Goal: Communication & Community: Answer question/provide support

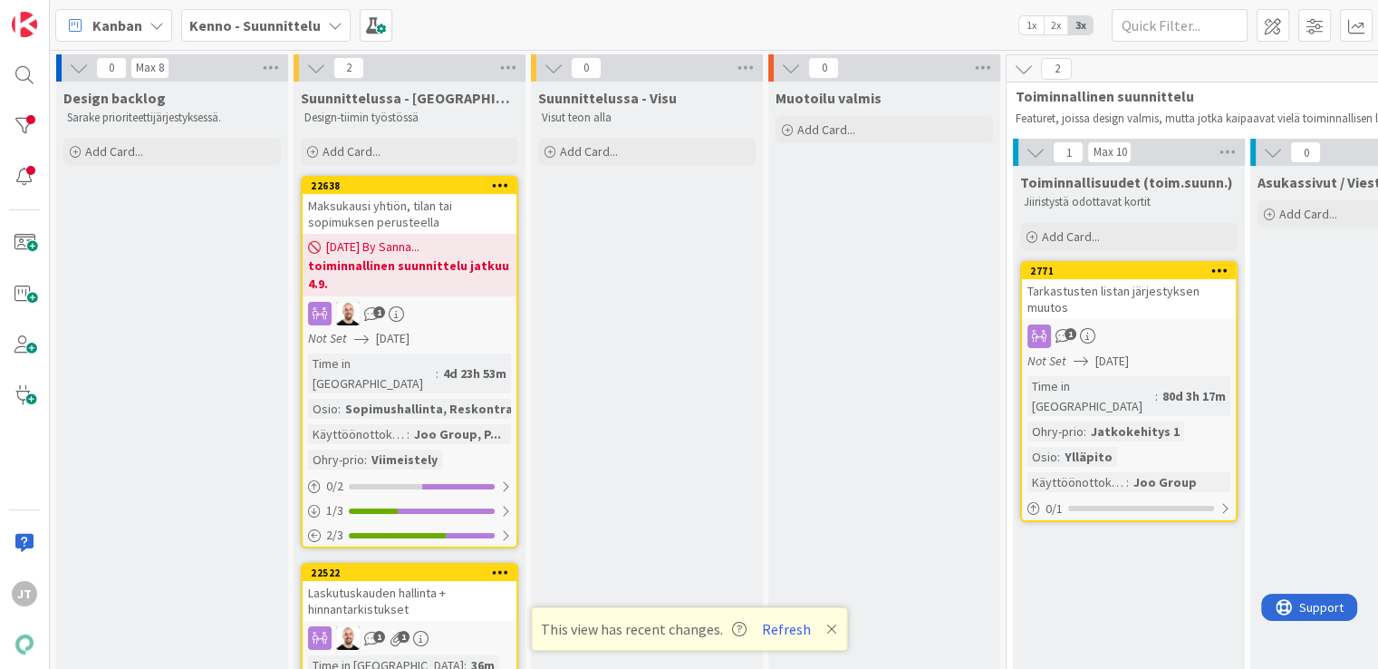
click at [265, 30] on b "Kenno - Suunnittelu" at bounding box center [254, 25] width 131 height 18
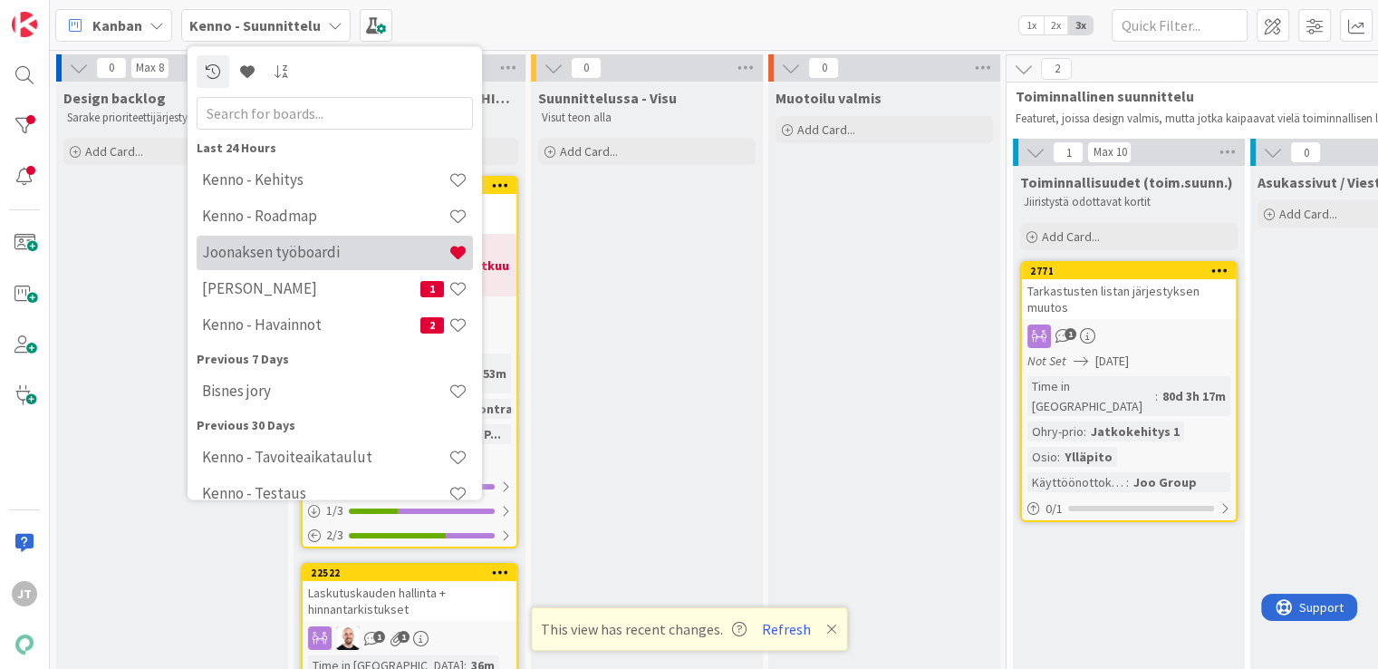
click at [260, 240] on div "Joonaksen työboardi" at bounding box center [335, 253] width 276 height 34
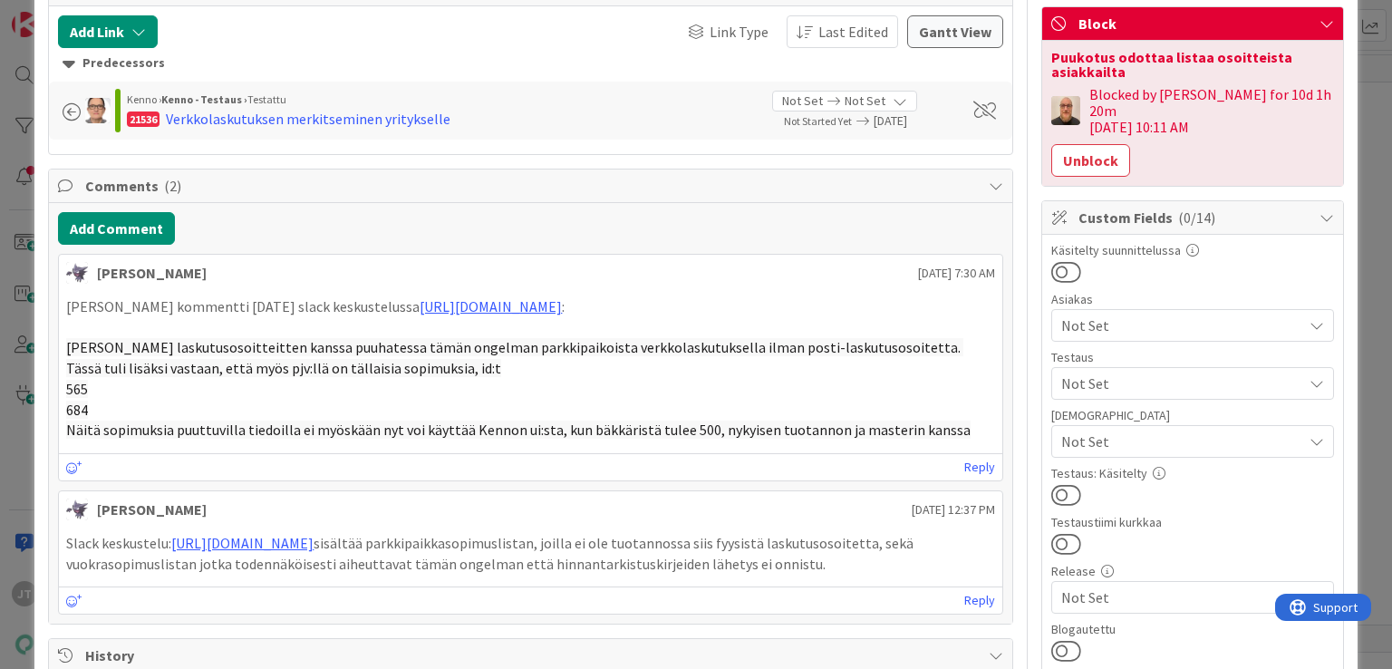
scroll to position [352, 0]
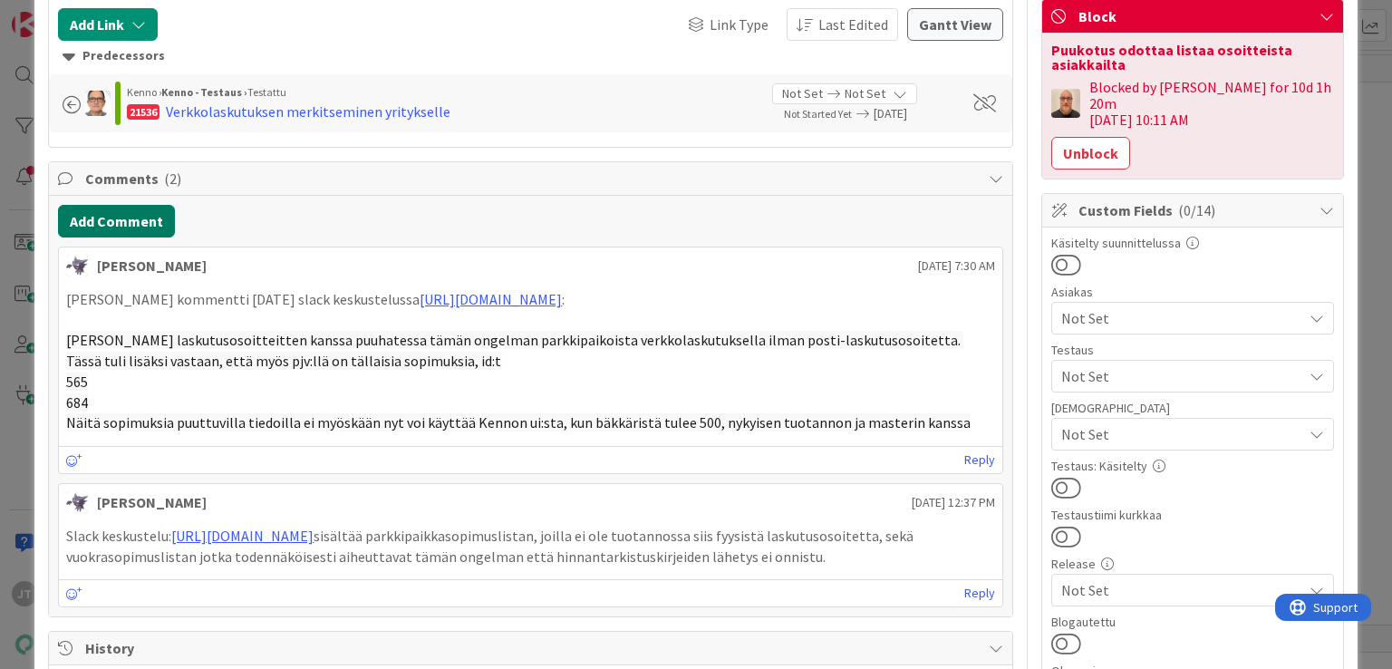
click at [138, 220] on button "Add Comment" at bounding box center [116, 221] width 117 height 33
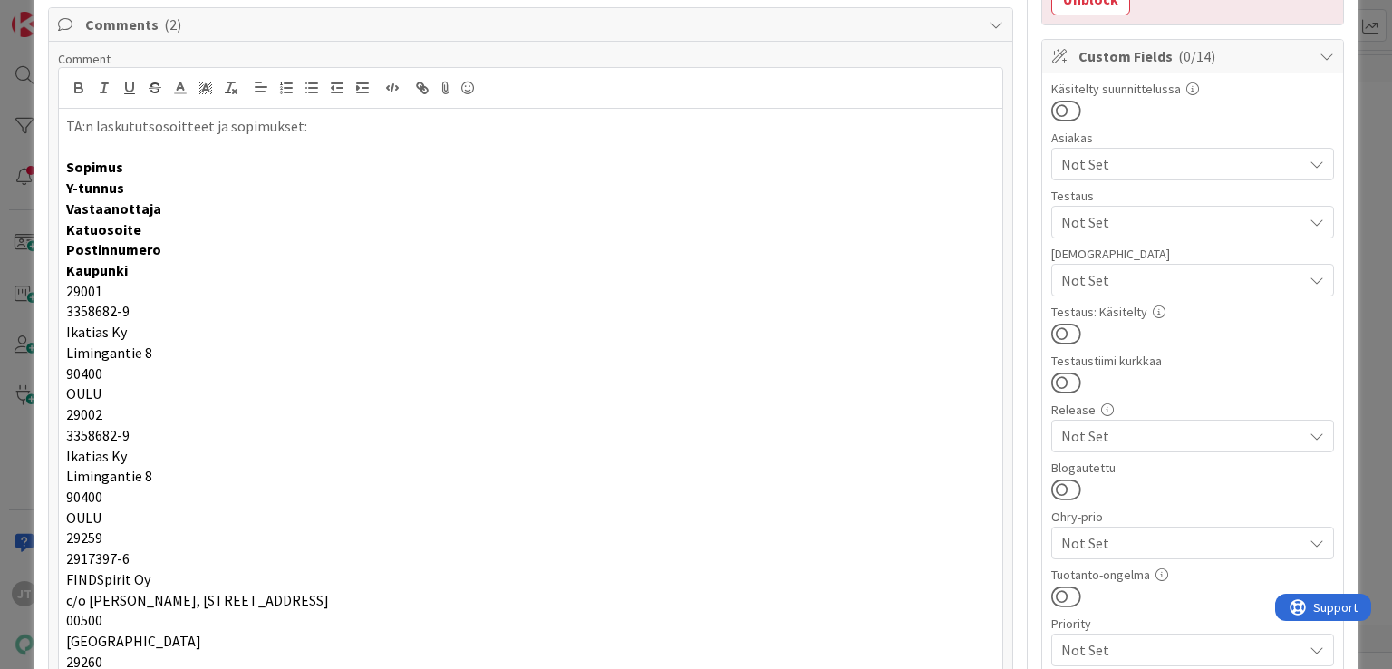
scroll to position [502, 0]
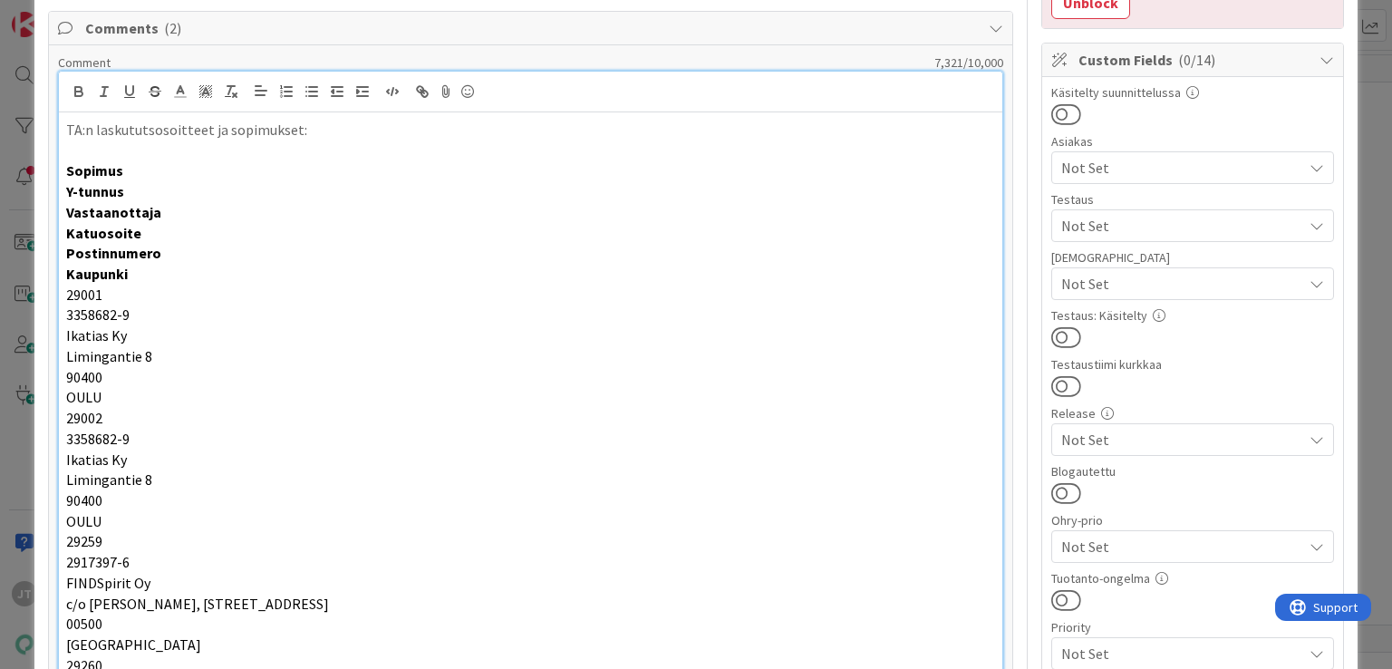
click at [263, 250] on p "Postinnumero" at bounding box center [530, 253] width 928 height 21
click at [134, 153] on p at bounding box center [530, 150] width 928 height 21
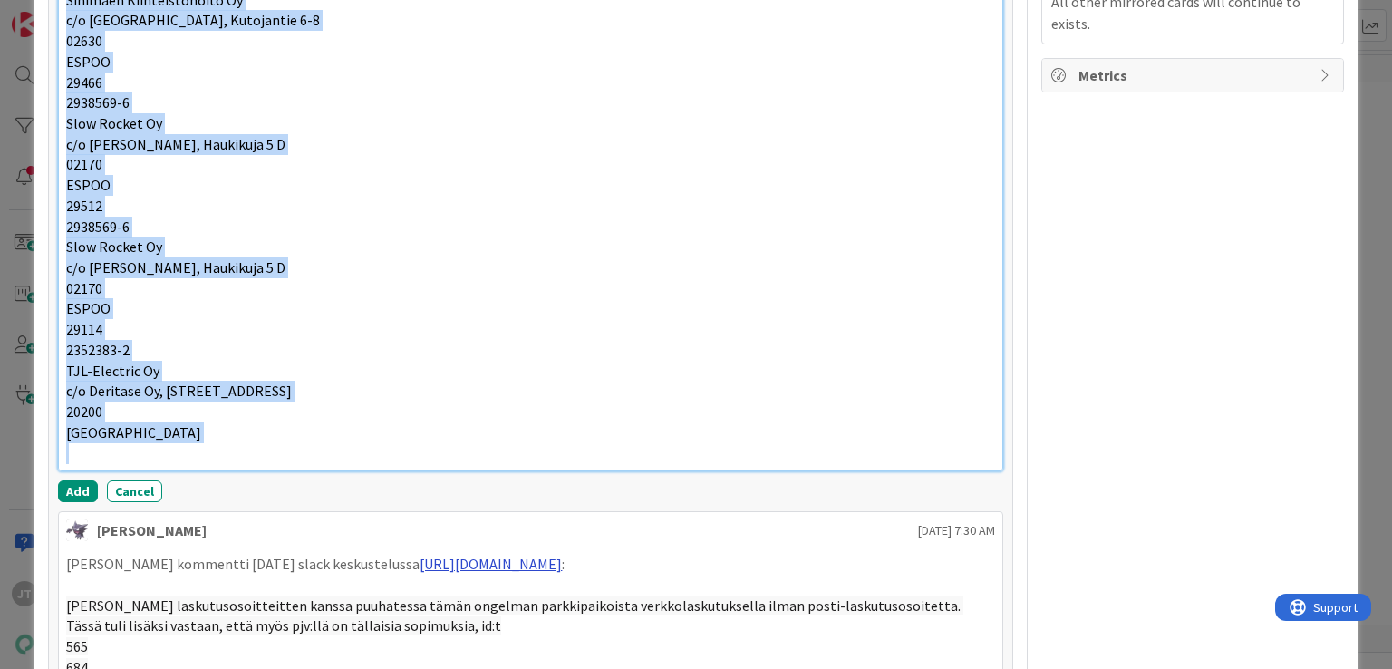
scroll to position [1839, 0]
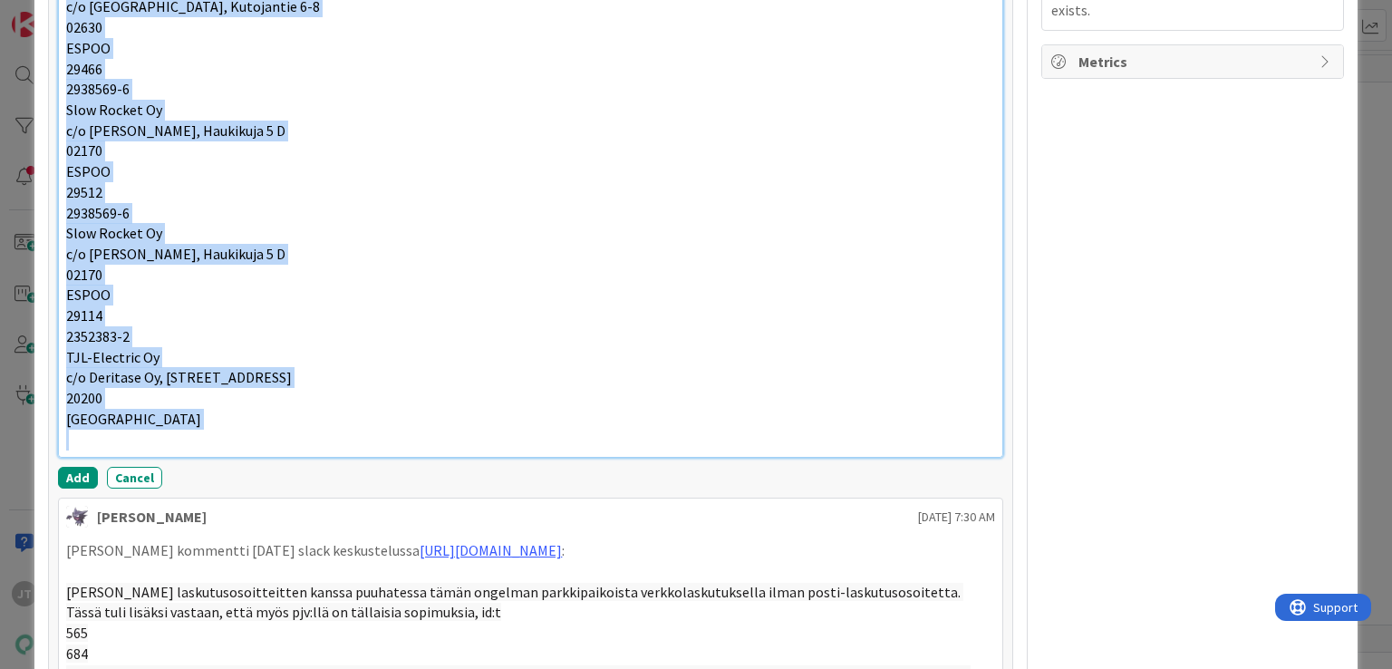
drag, startPoint x: 69, startPoint y: 167, endPoint x: 535, endPoint y: 439, distance: 539.7
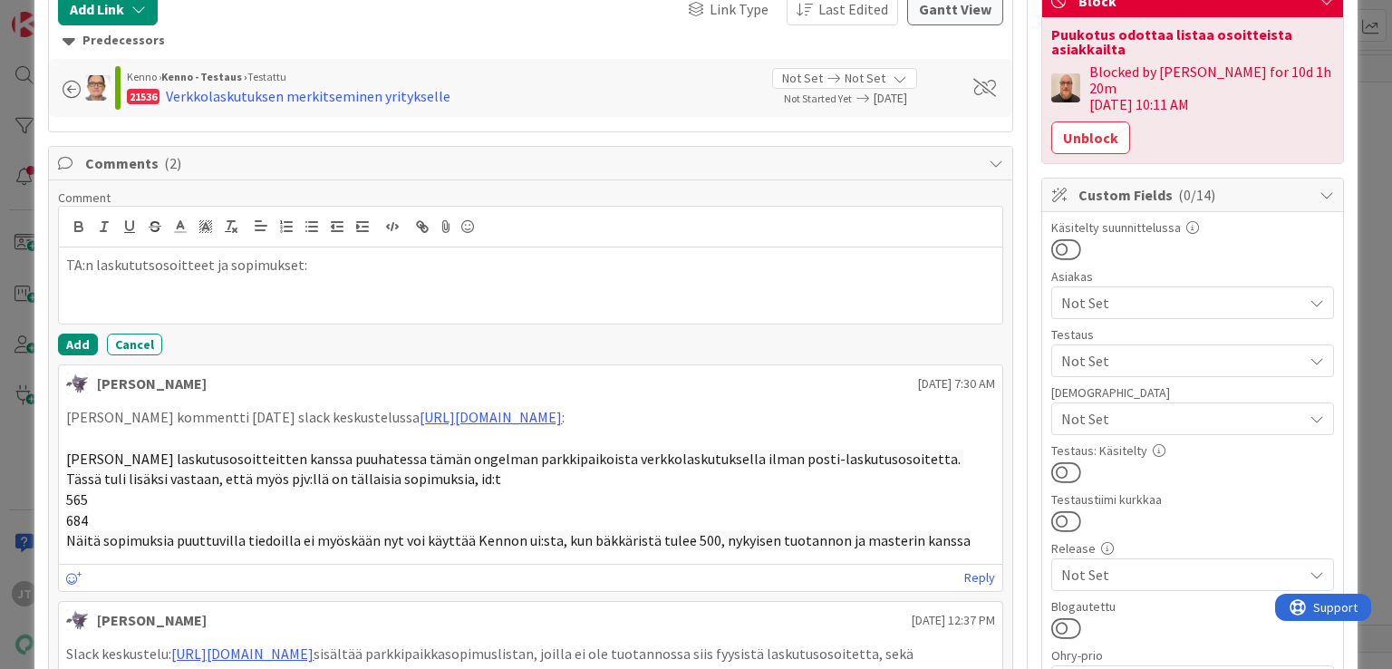
scroll to position [365, 0]
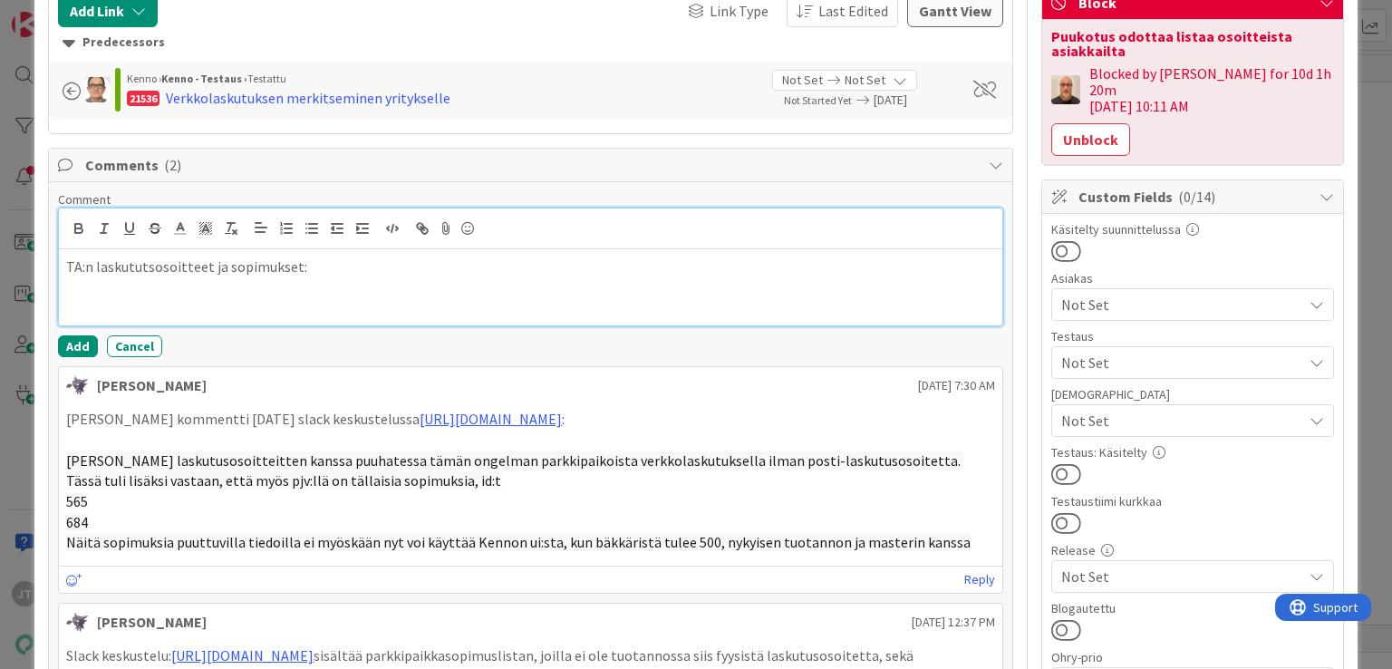
click at [437, 273] on p "TA:n laskututsosoitteet ja sopimukset:" at bounding box center [530, 266] width 928 height 21
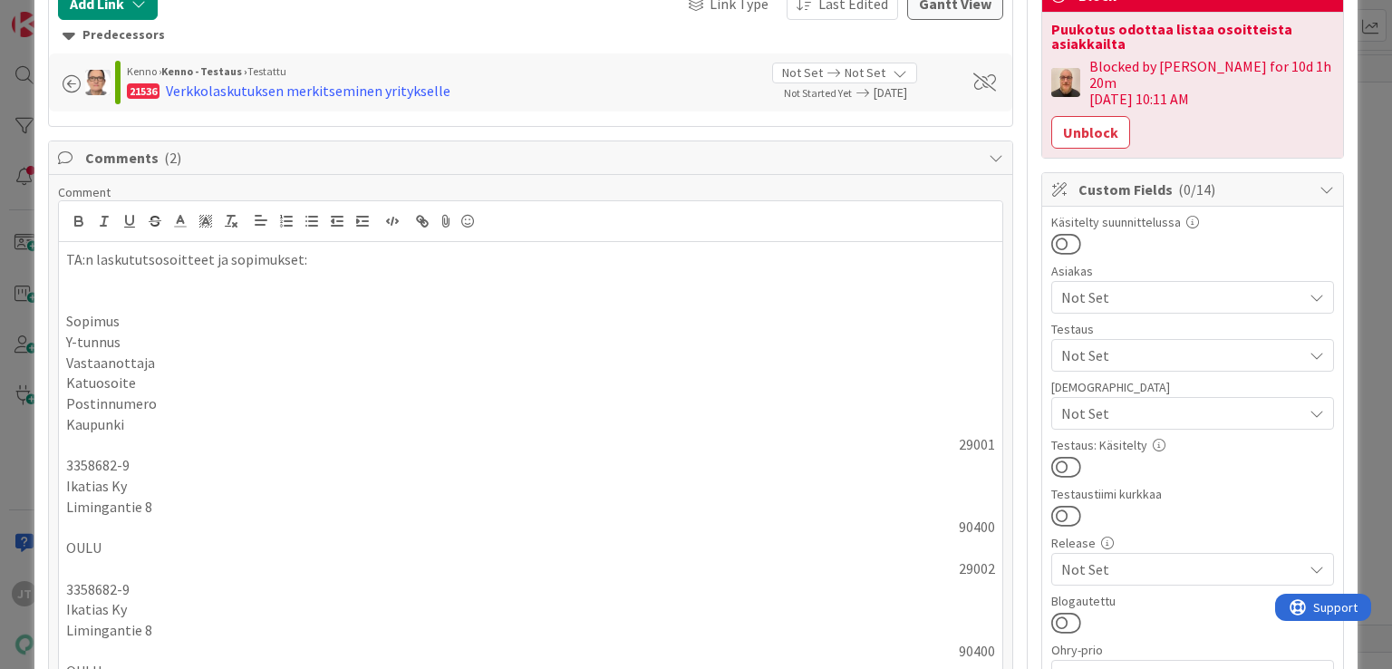
scroll to position [388, 0]
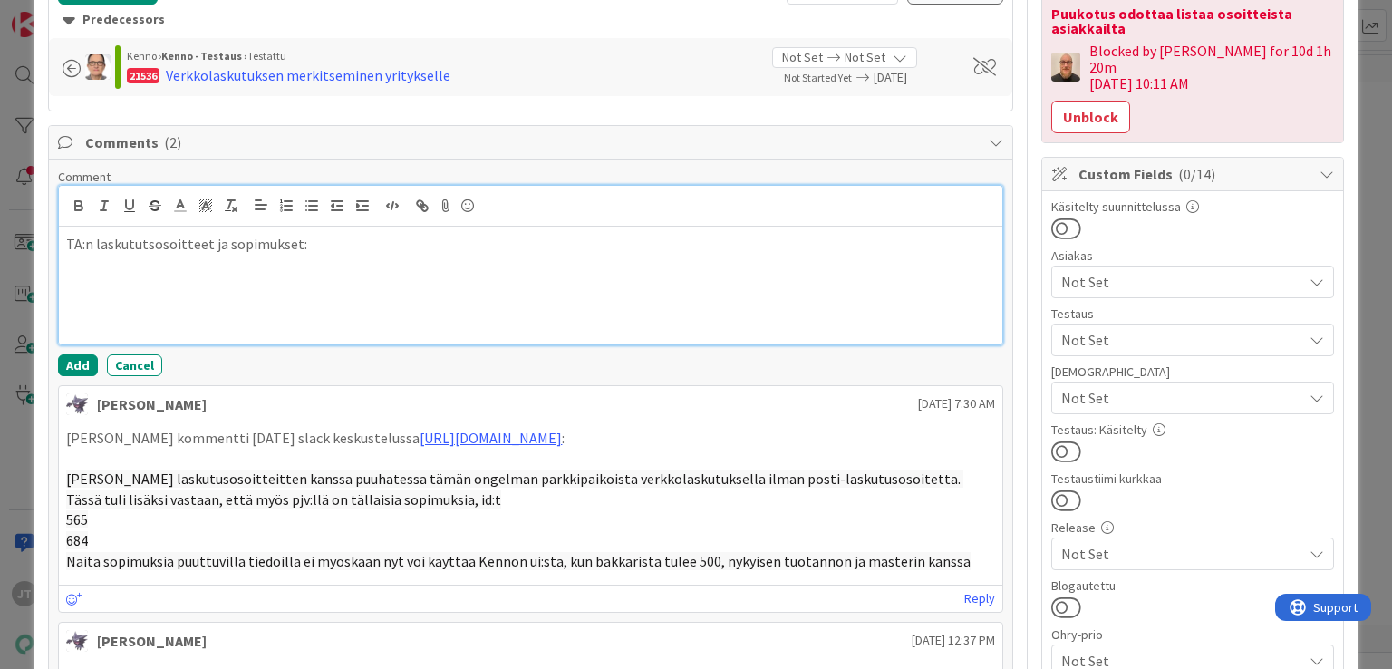
click at [260, 276] on p at bounding box center [530, 285] width 928 height 21
click at [256, 276] on p "Liitteenä excelissä" at bounding box center [530, 285] width 928 height 21
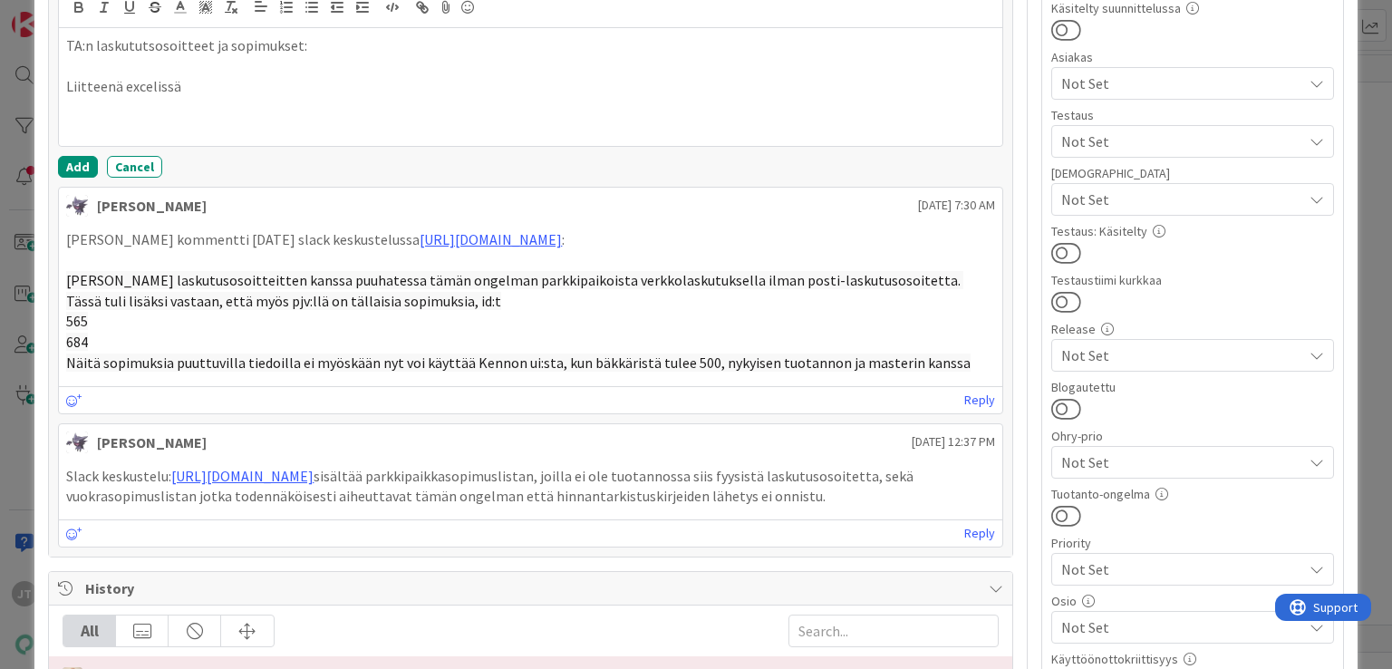
scroll to position [518, 0]
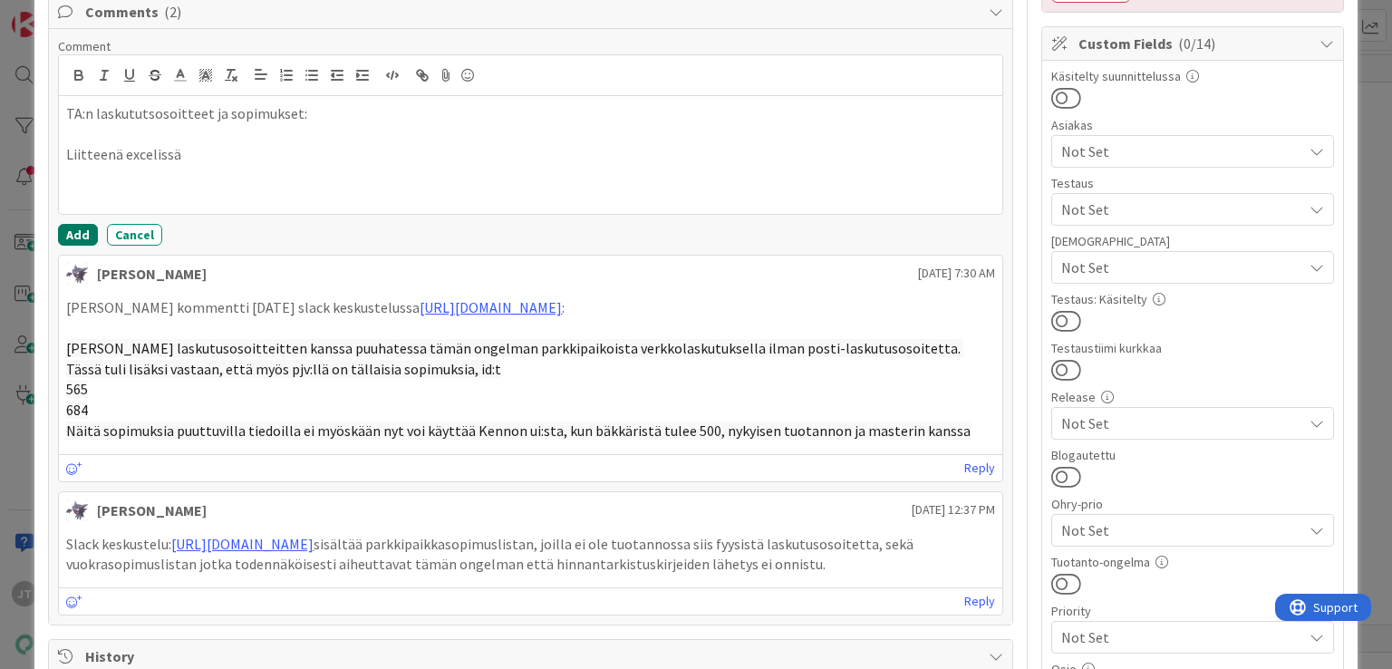
click at [82, 224] on button "Add" at bounding box center [78, 235] width 40 height 22
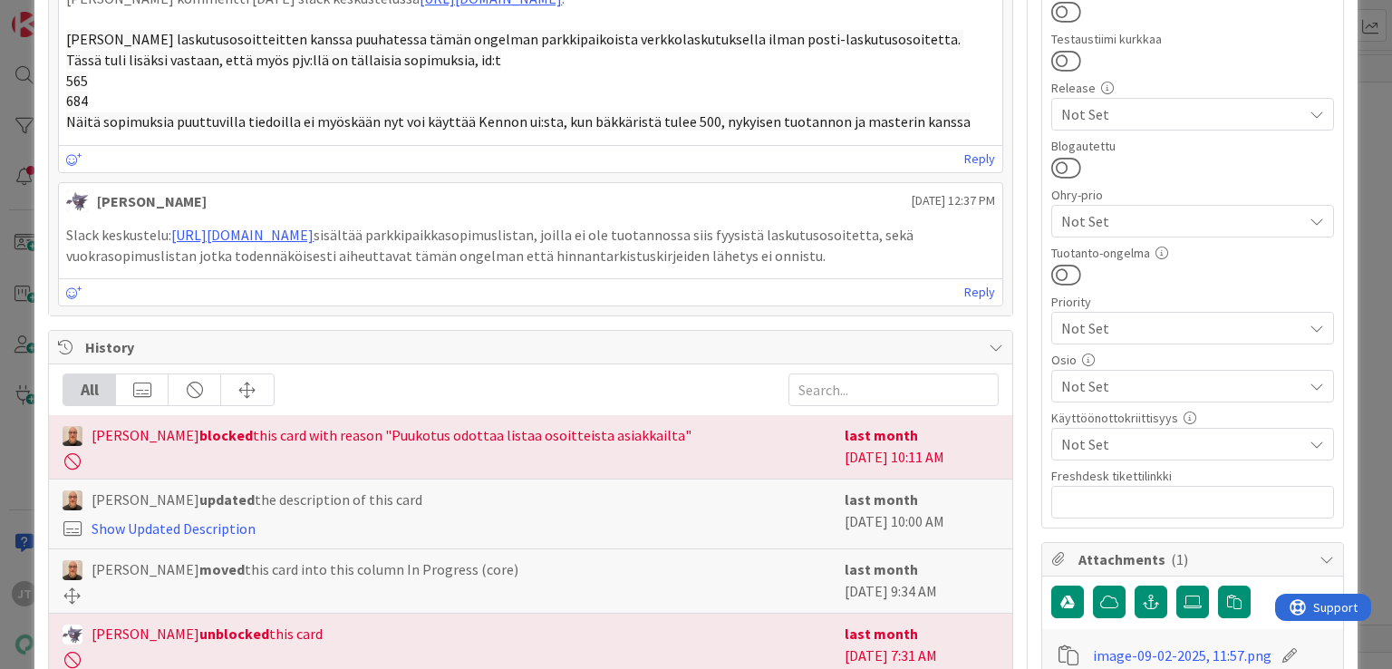
scroll to position [870, 0]
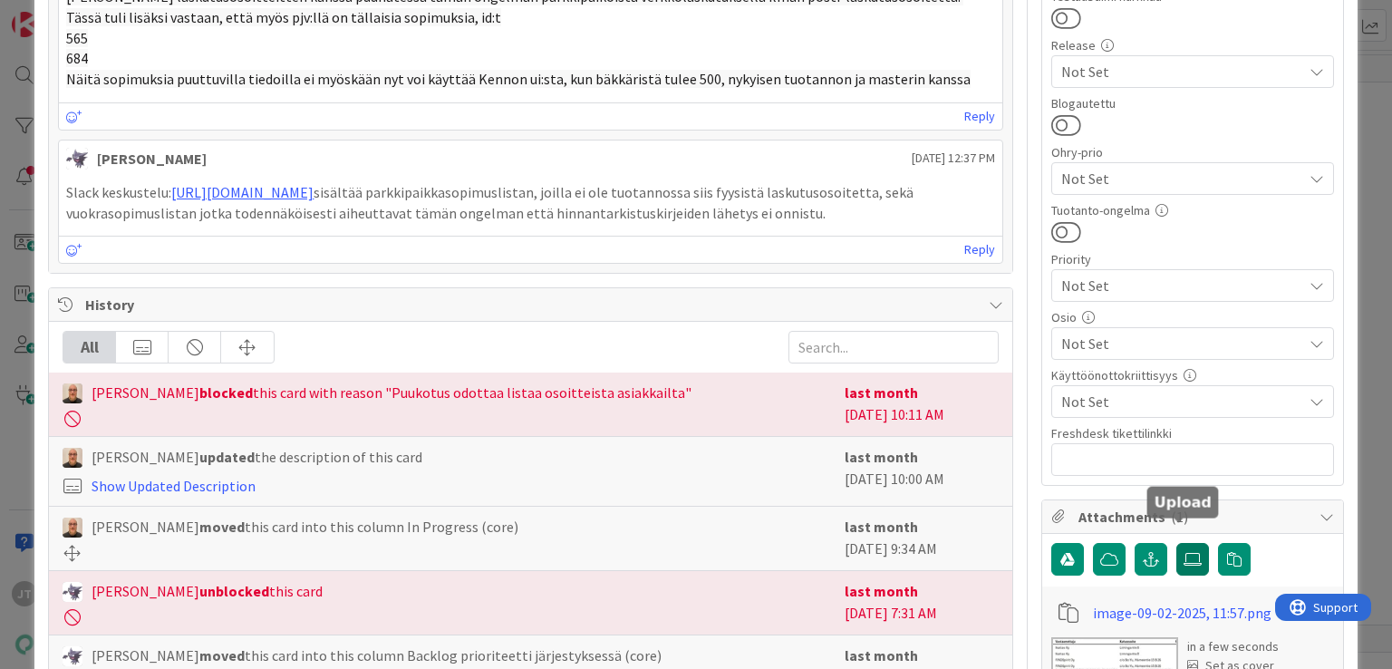
click at [1183, 552] on icon at bounding box center [1192, 559] width 18 height 14
click at [1176, 543] on input "file" at bounding box center [1176, 543] width 0 height 0
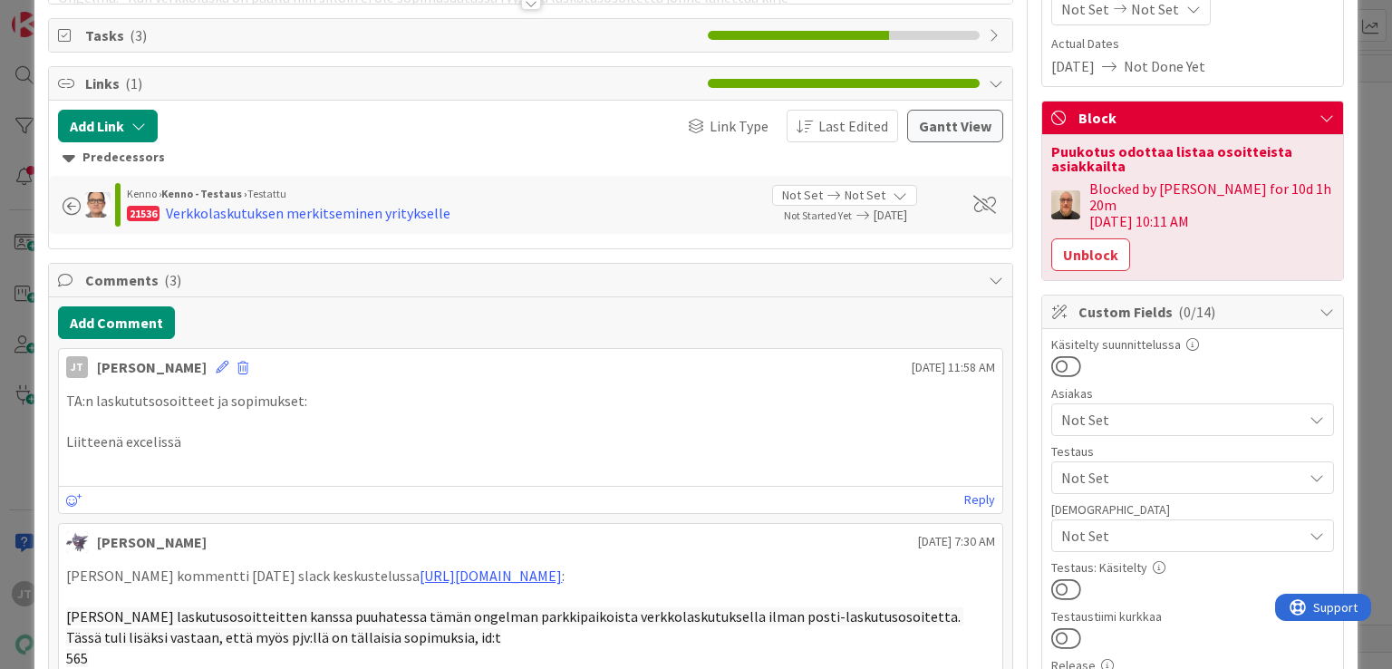
scroll to position [237, 0]
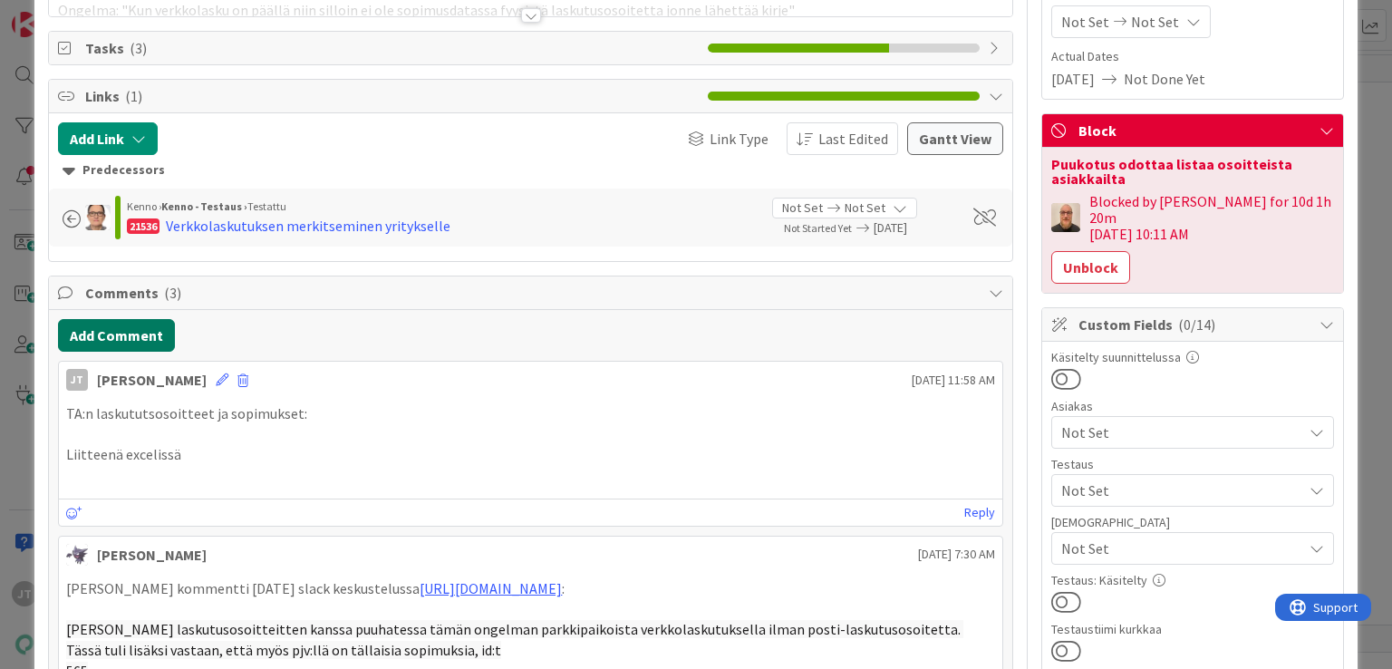
click at [107, 335] on button "Add Comment" at bounding box center [116, 335] width 117 height 33
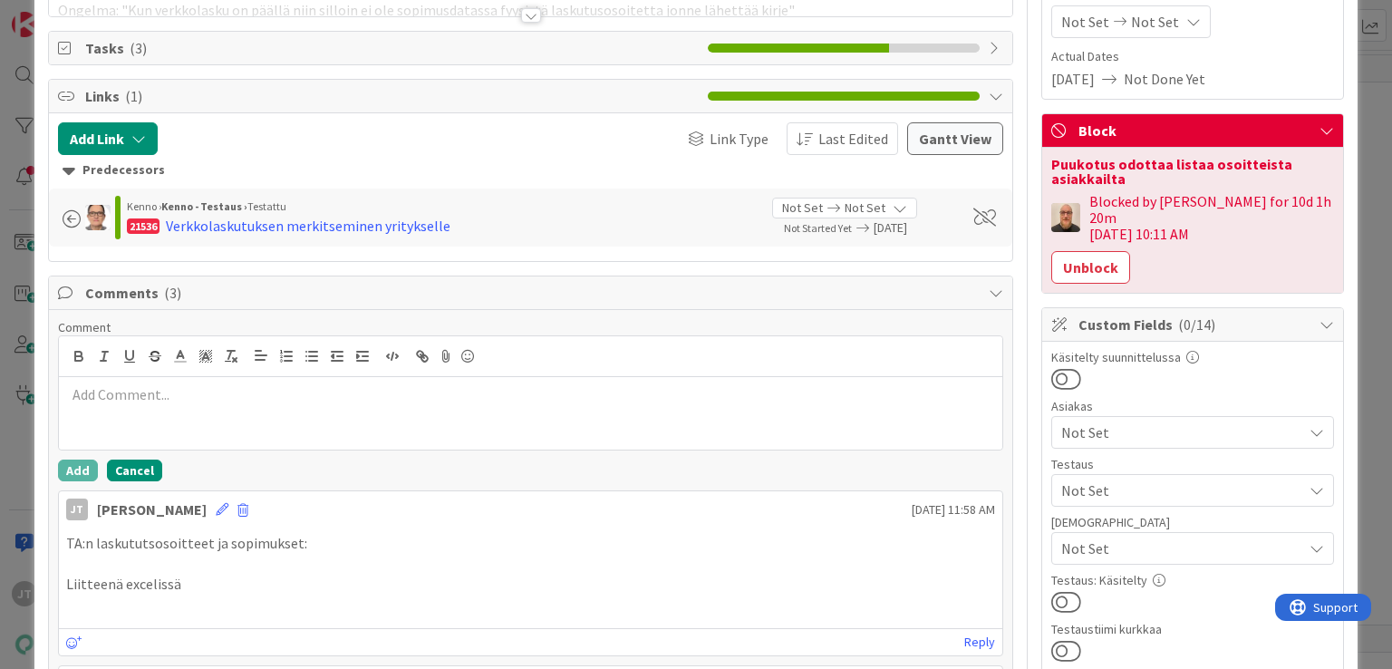
click at [120, 472] on button "Cancel" at bounding box center [134, 470] width 55 height 22
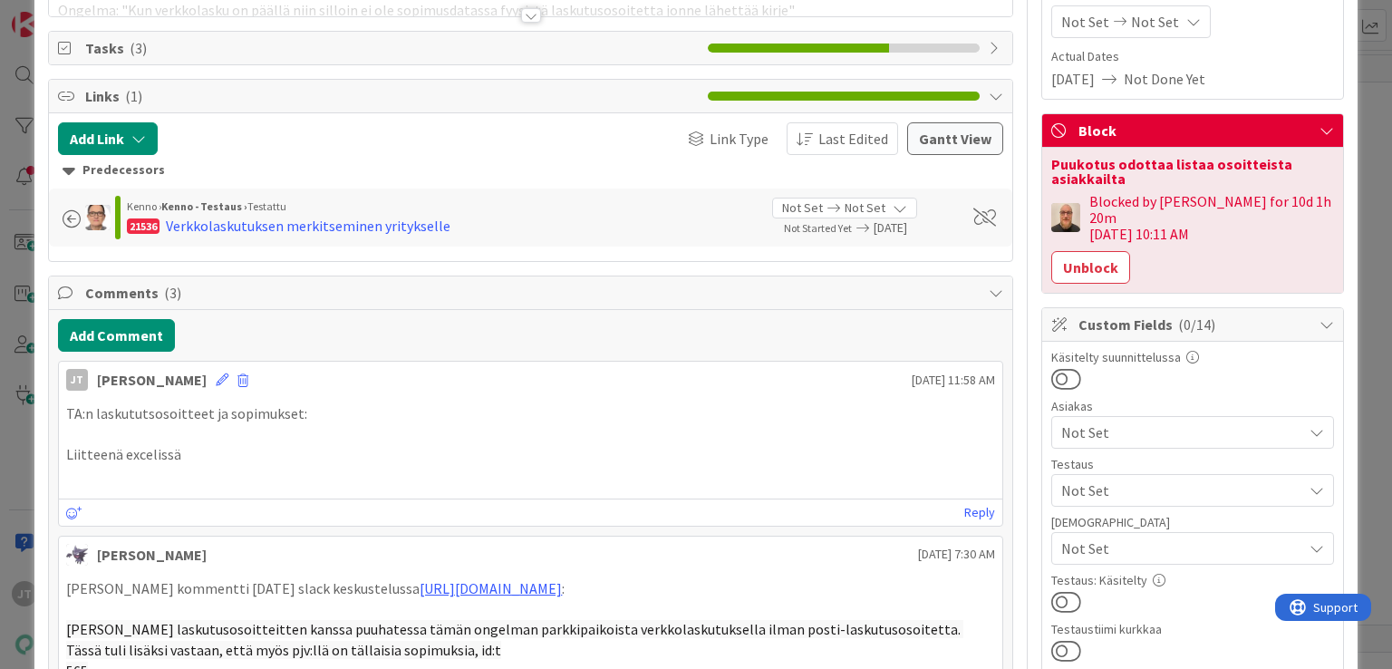
scroll to position [0, 0]
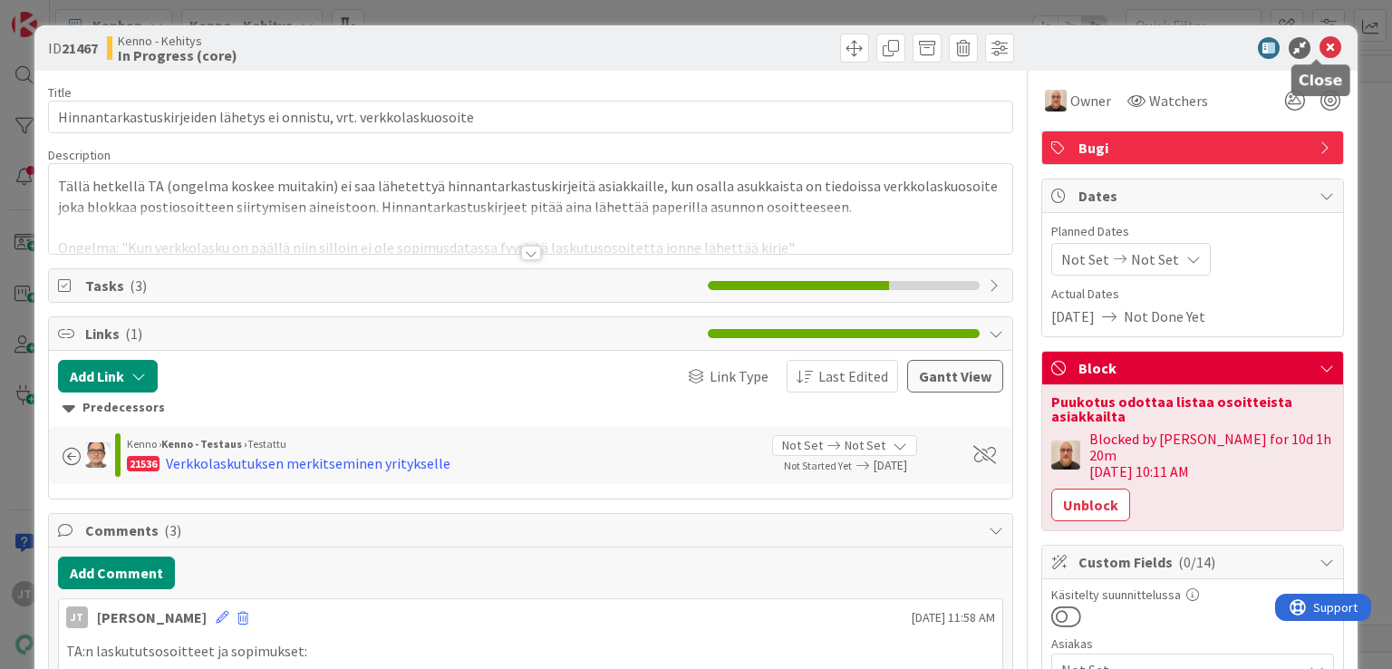
click at [1322, 48] on icon at bounding box center [1330, 48] width 22 height 22
